Goal: Information Seeking & Learning: Understand process/instructions

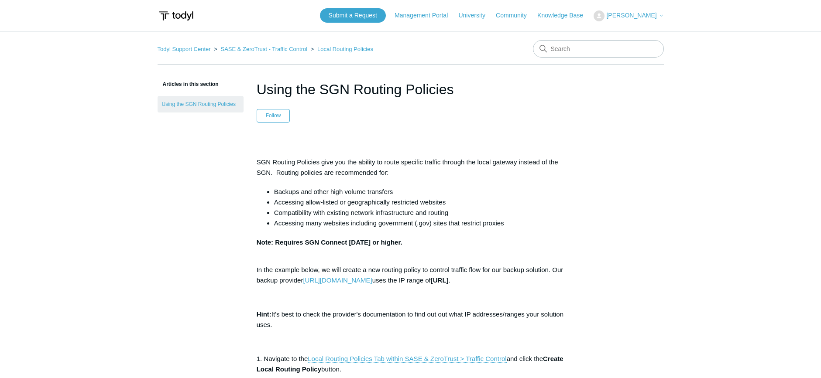
click at [642, 17] on span "[PERSON_NAME]" at bounding box center [631, 15] width 50 height 7
click at [640, 32] on link "My Support Requests" at bounding box center [636, 34] width 85 height 15
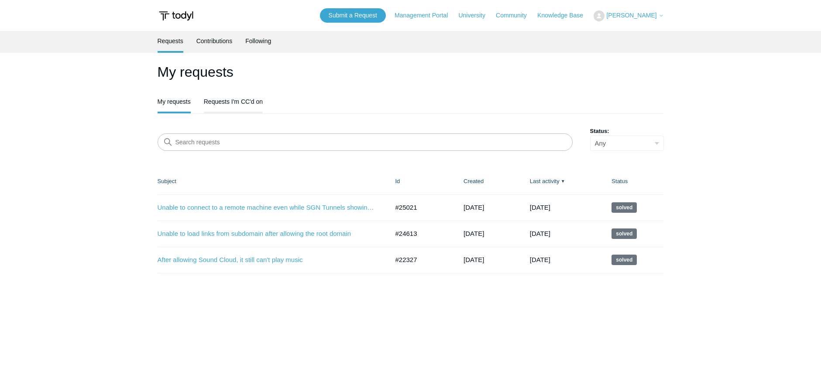
click at [238, 107] on link "Requests I'm CC'd on" at bounding box center [233, 101] width 59 height 18
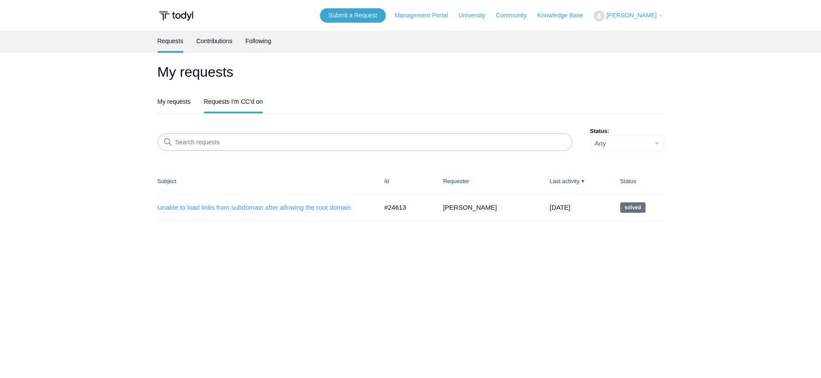
click at [257, 43] on link "Following" at bounding box center [258, 40] width 26 height 18
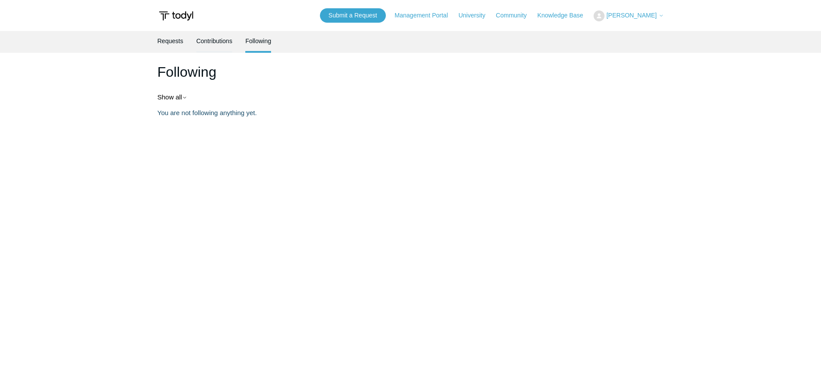
click at [209, 48] on link "Contributions" at bounding box center [214, 40] width 36 height 18
click at [171, 44] on link "Requests" at bounding box center [170, 40] width 26 height 18
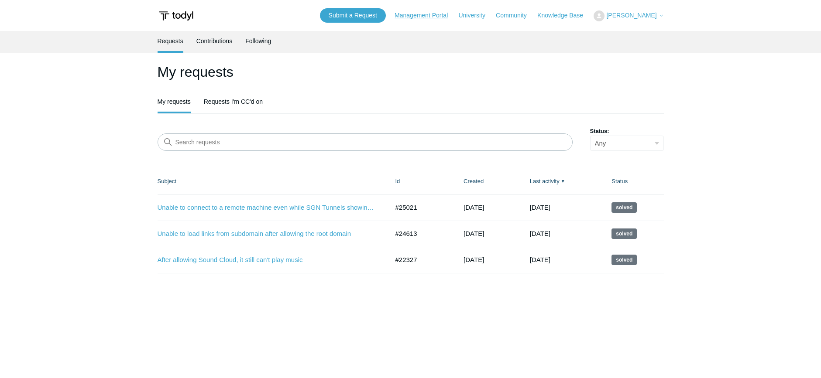
click at [446, 13] on link "Management Portal" at bounding box center [425, 15] width 62 height 9
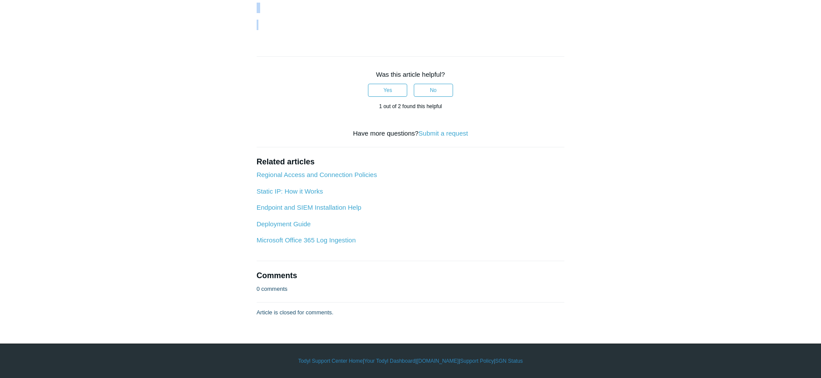
scroll to position [916, 0]
drag, startPoint x: 257, startPoint y: 84, endPoint x: 467, endPoint y: 10, distance: 222.8
copy article "Using the SGN Routing Policies Follow Not yet followed by anyone SGN Routing Po…"
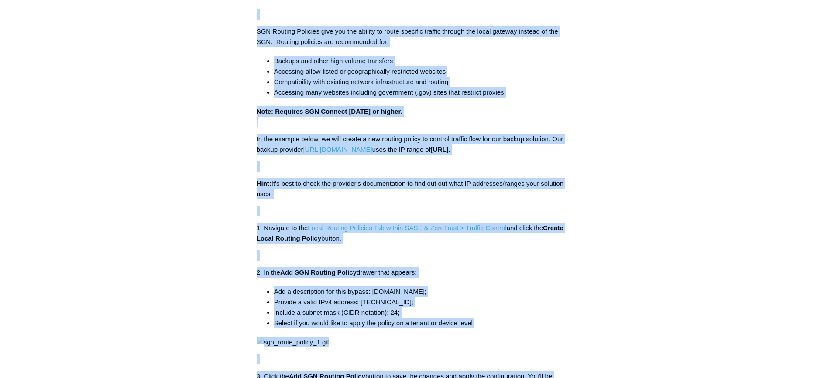
scroll to position [0, 0]
